Goal: Book appointment/travel/reservation

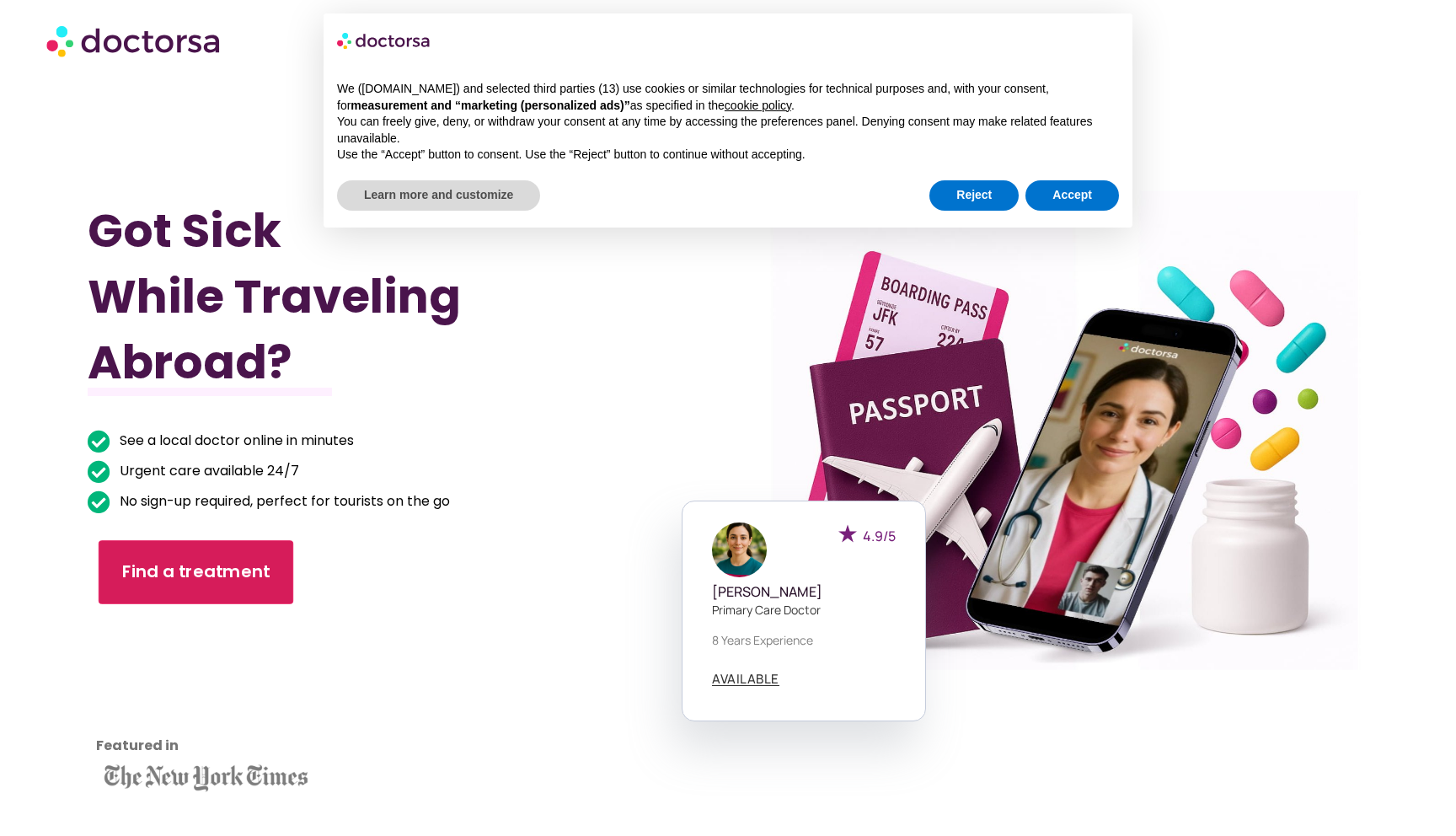
click at [233, 565] on span "Find a treatment" at bounding box center [196, 572] width 148 height 25
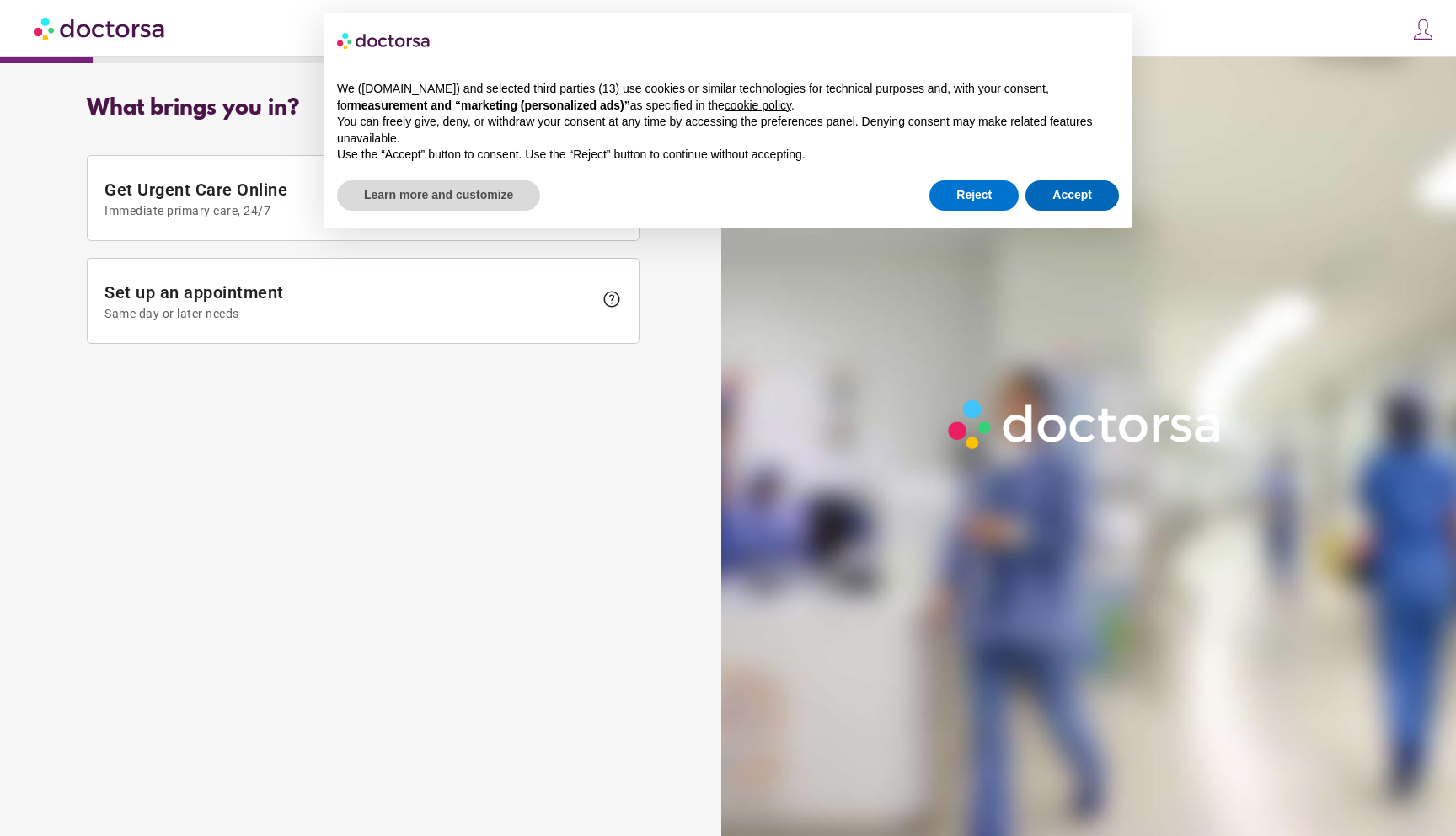
click at [1070, 215] on div "× We ([DOMAIN_NAME]) and selected third parties (13) use cookies or similar tec…" at bounding box center [728, 121] width 809 height 214
click at [1078, 199] on button "Accept" at bounding box center [1072, 195] width 94 height 31
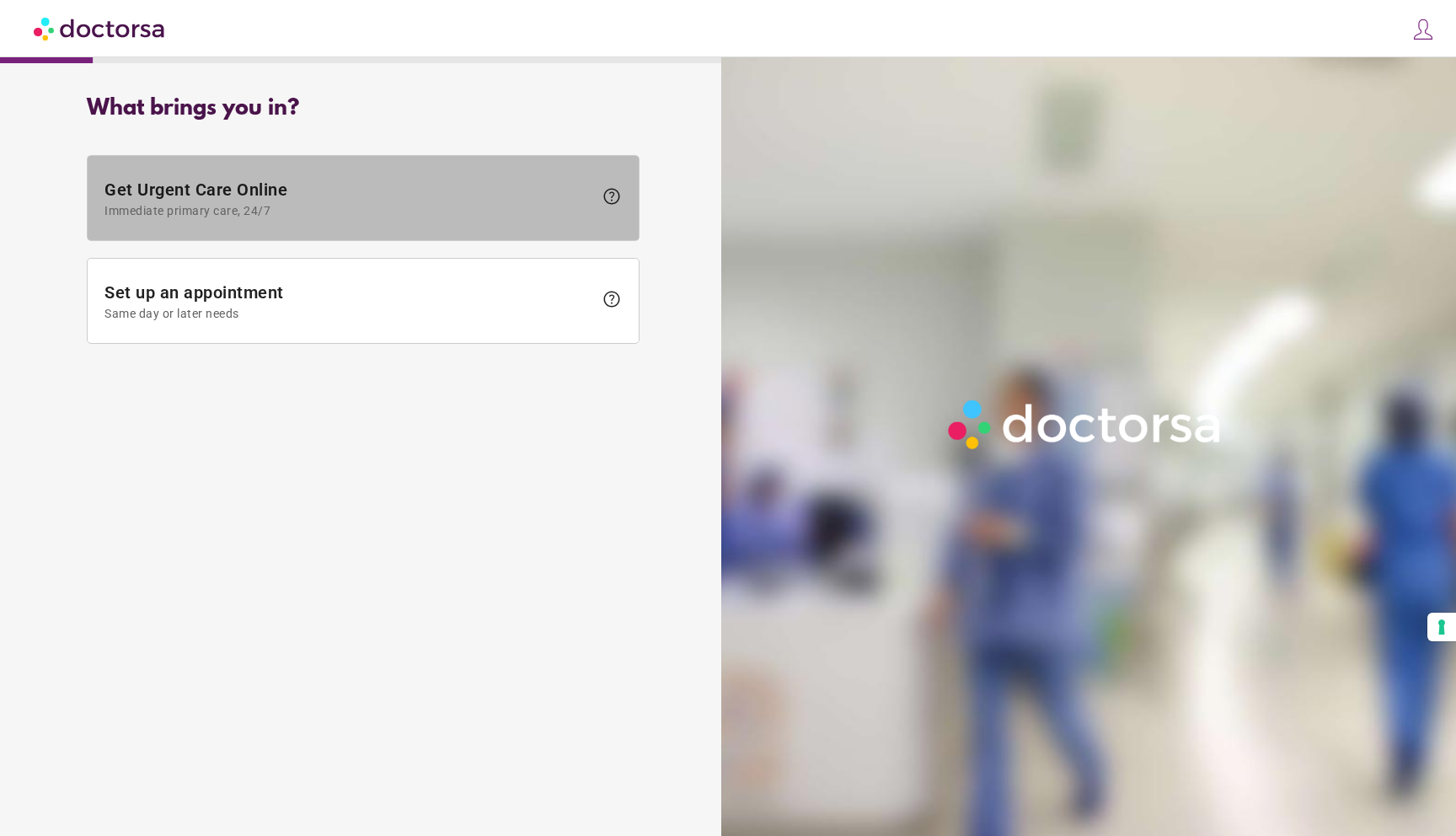
click at [563, 209] on span "Immediate primary care, 24/7" at bounding box center [349, 211] width 489 height 14
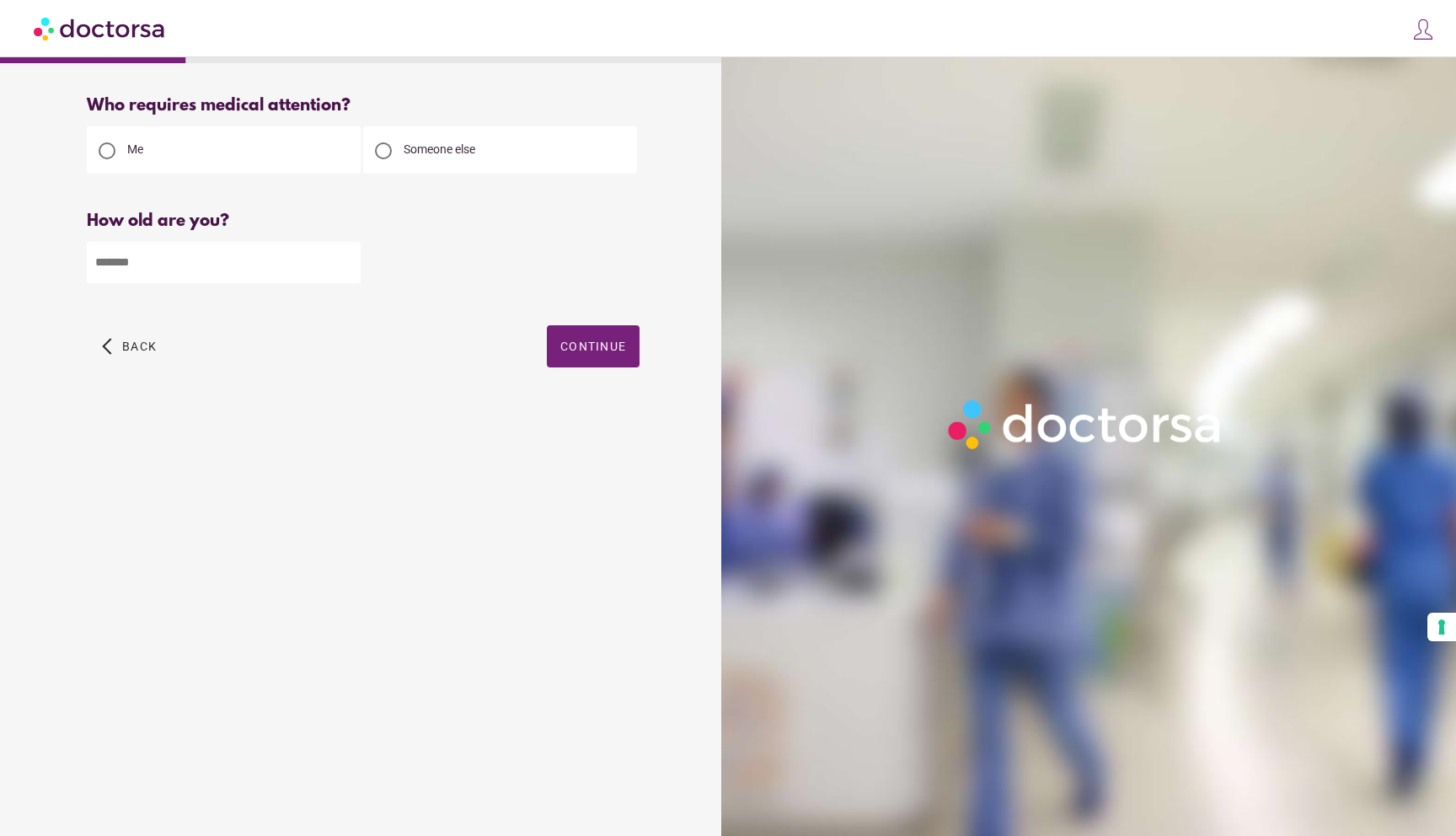
click at [257, 258] on input "number" at bounding box center [224, 262] width 274 height 42
type input "**"
click at [604, 357] on span "button" at bounding box center [593, 346] width 93 height 43
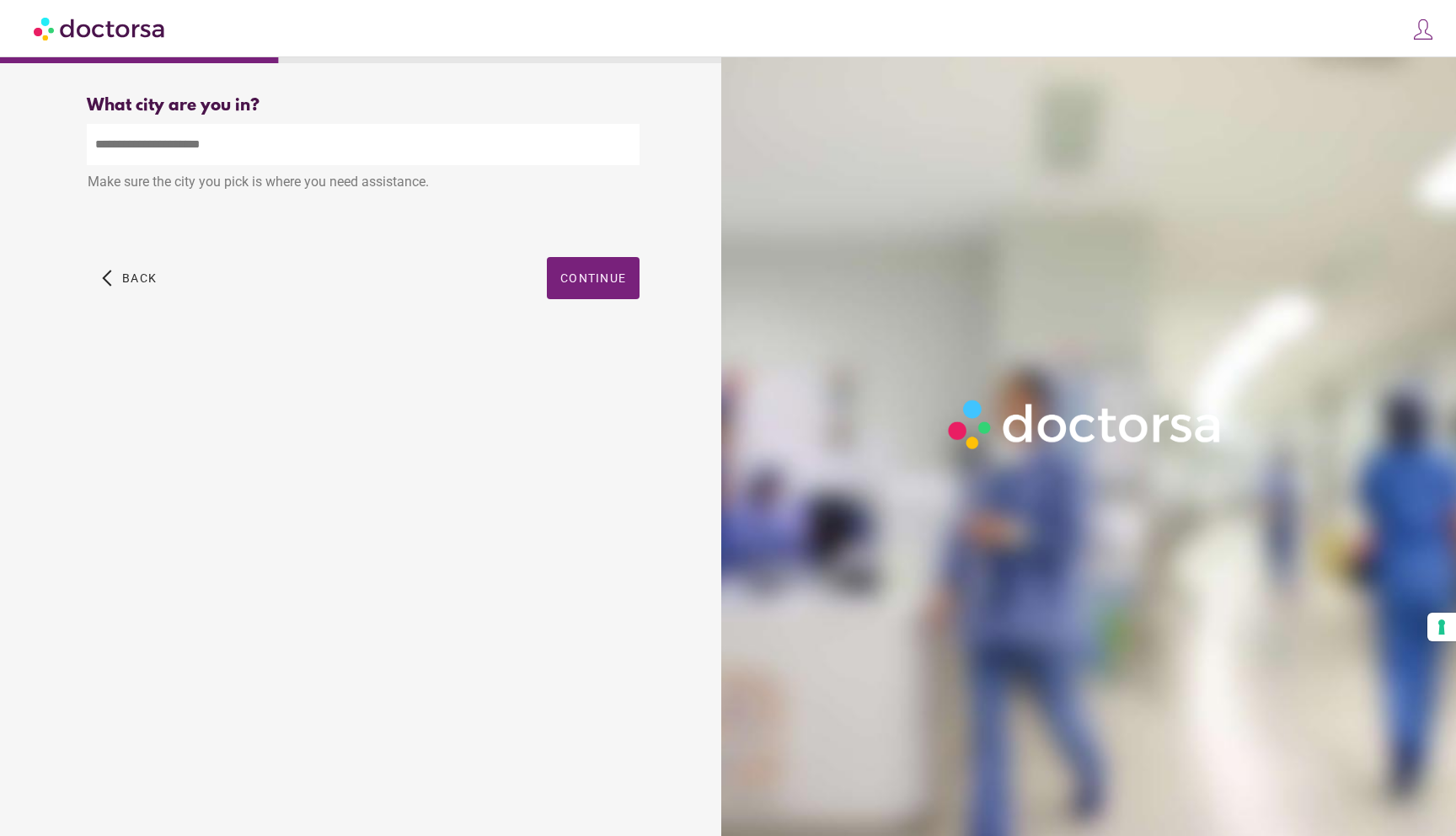
click at [324, 152] on input "text" at bounding box center [363, 144] width 553 height 42
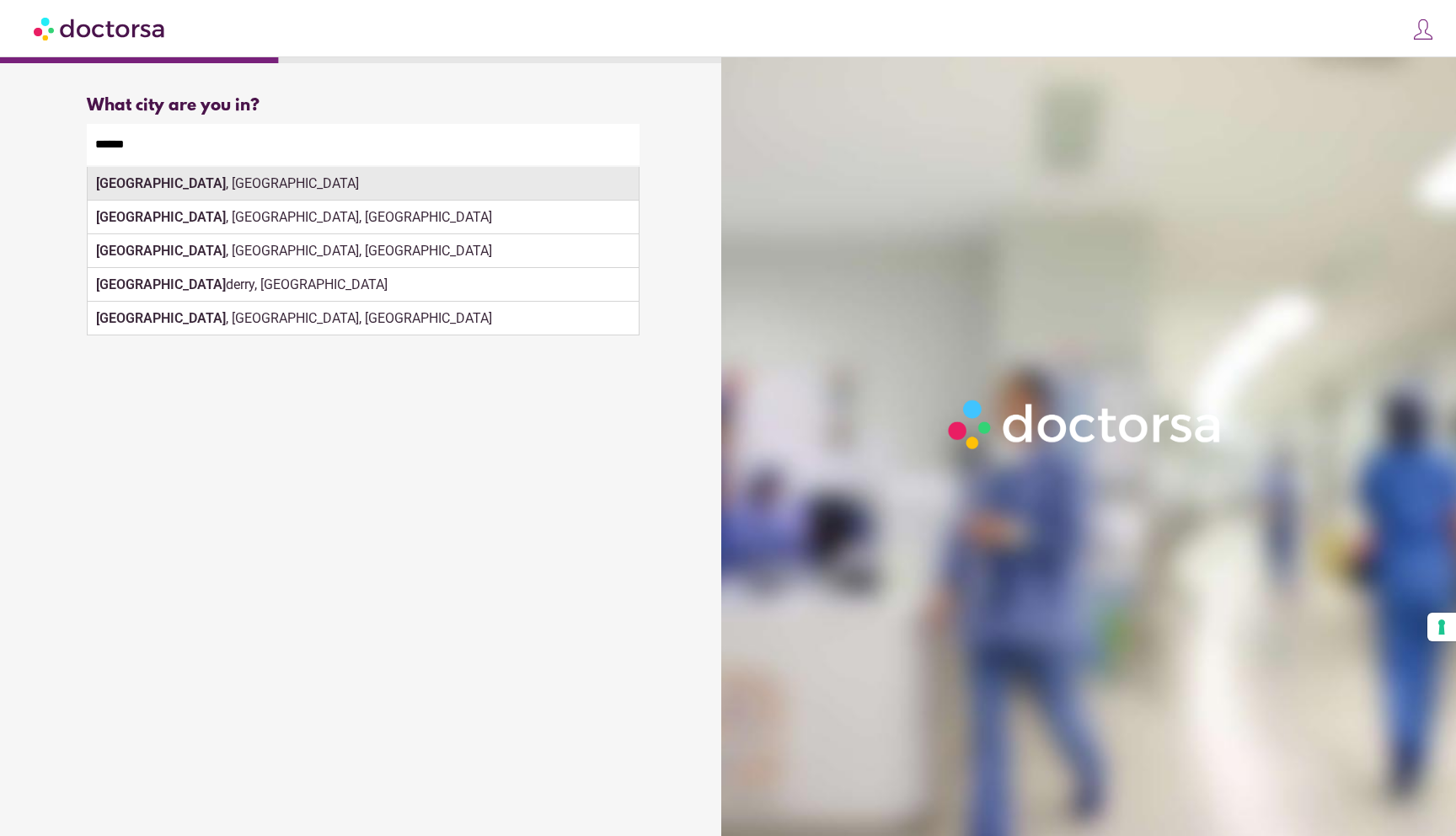
click at [181, 184] on div "London , UK" at bounding box center [363, 184] width 551 height 34
type input "**********"
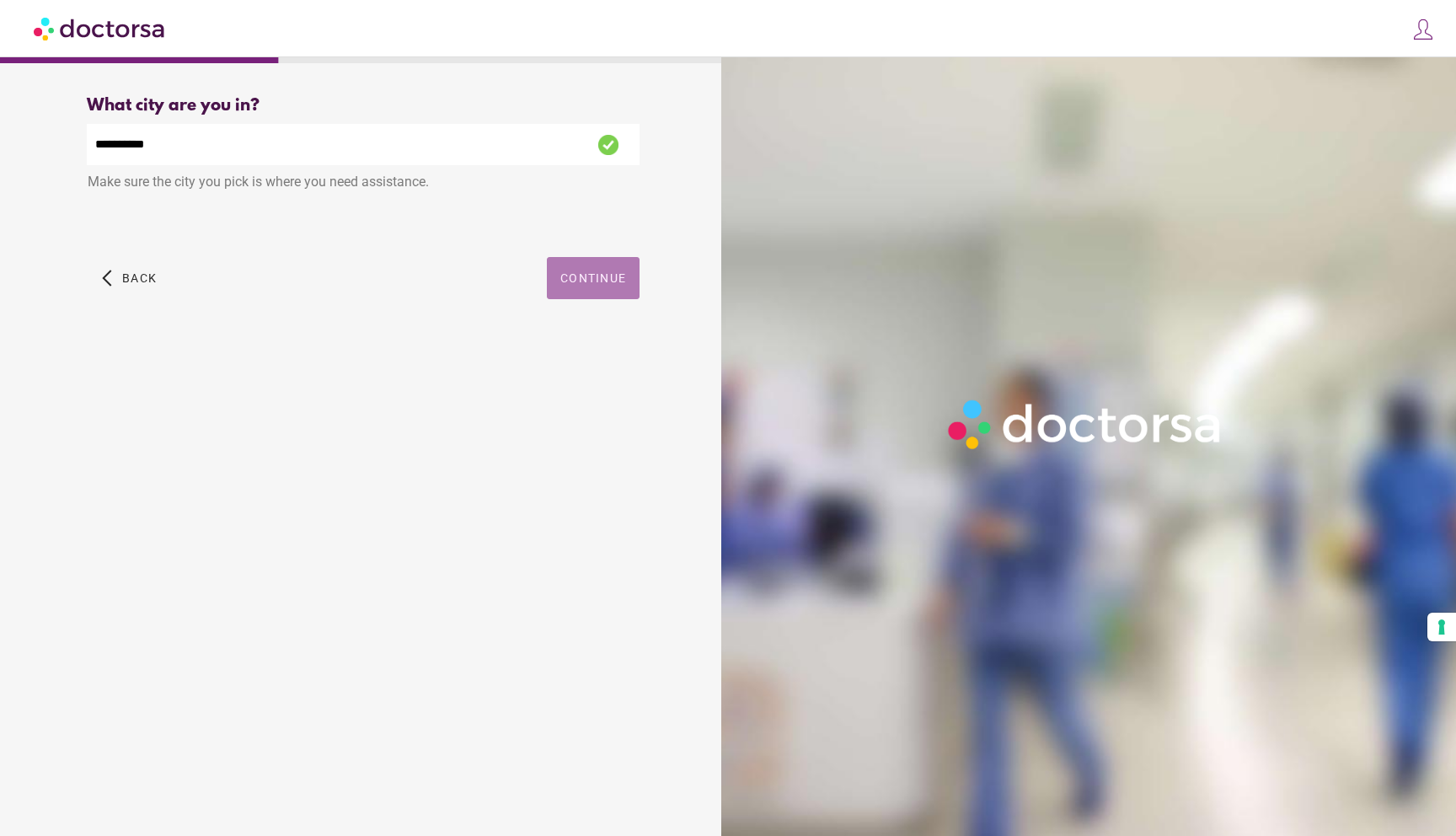
click at [594, 299] on span "button" at bounding box center [593, 278] width 93 height 43
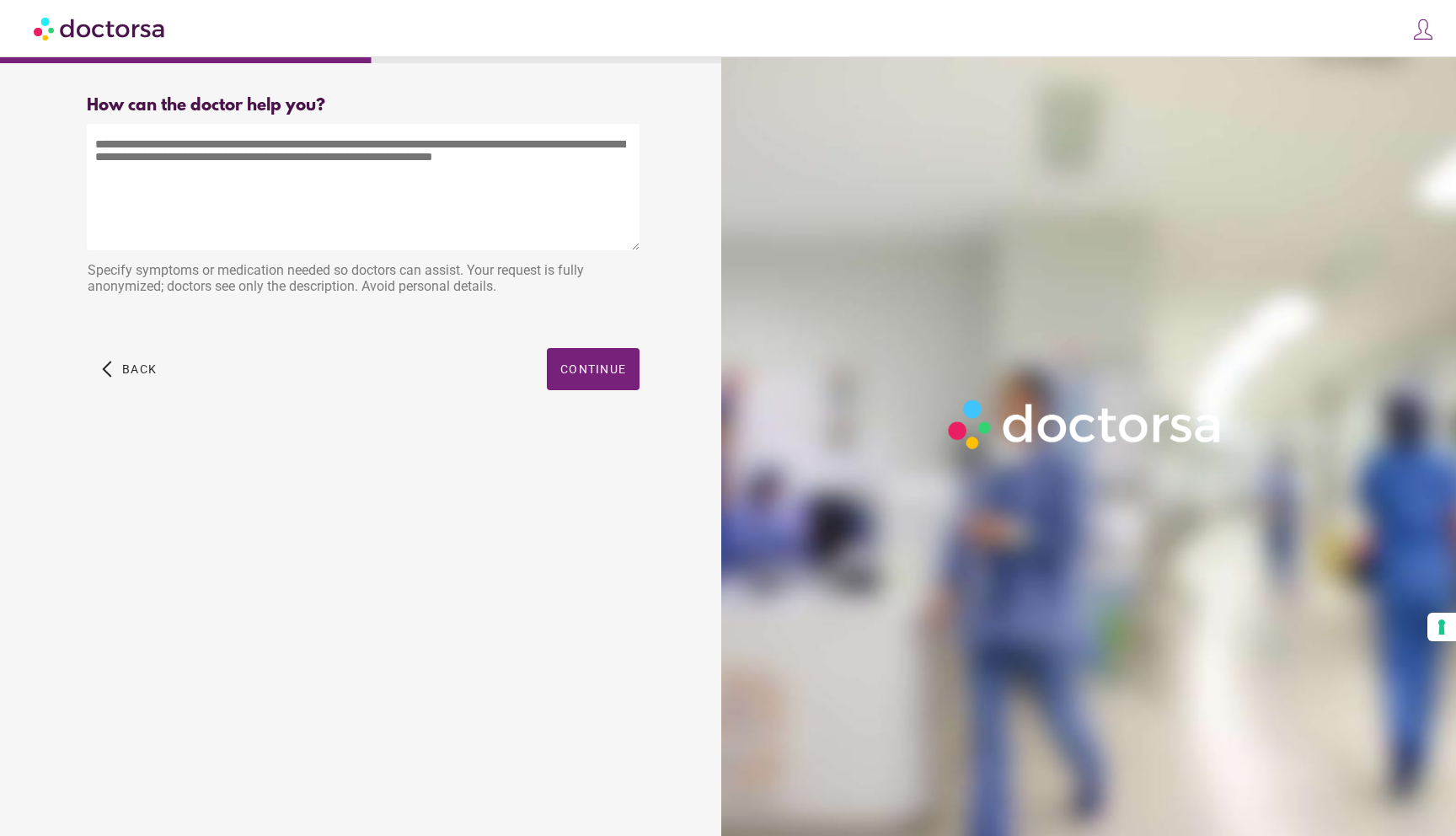
click at [366, 191] on textarea at bounding box center [363, 187] width 553 height 127
